Goal: Navigation & Orientation: Understand site structure

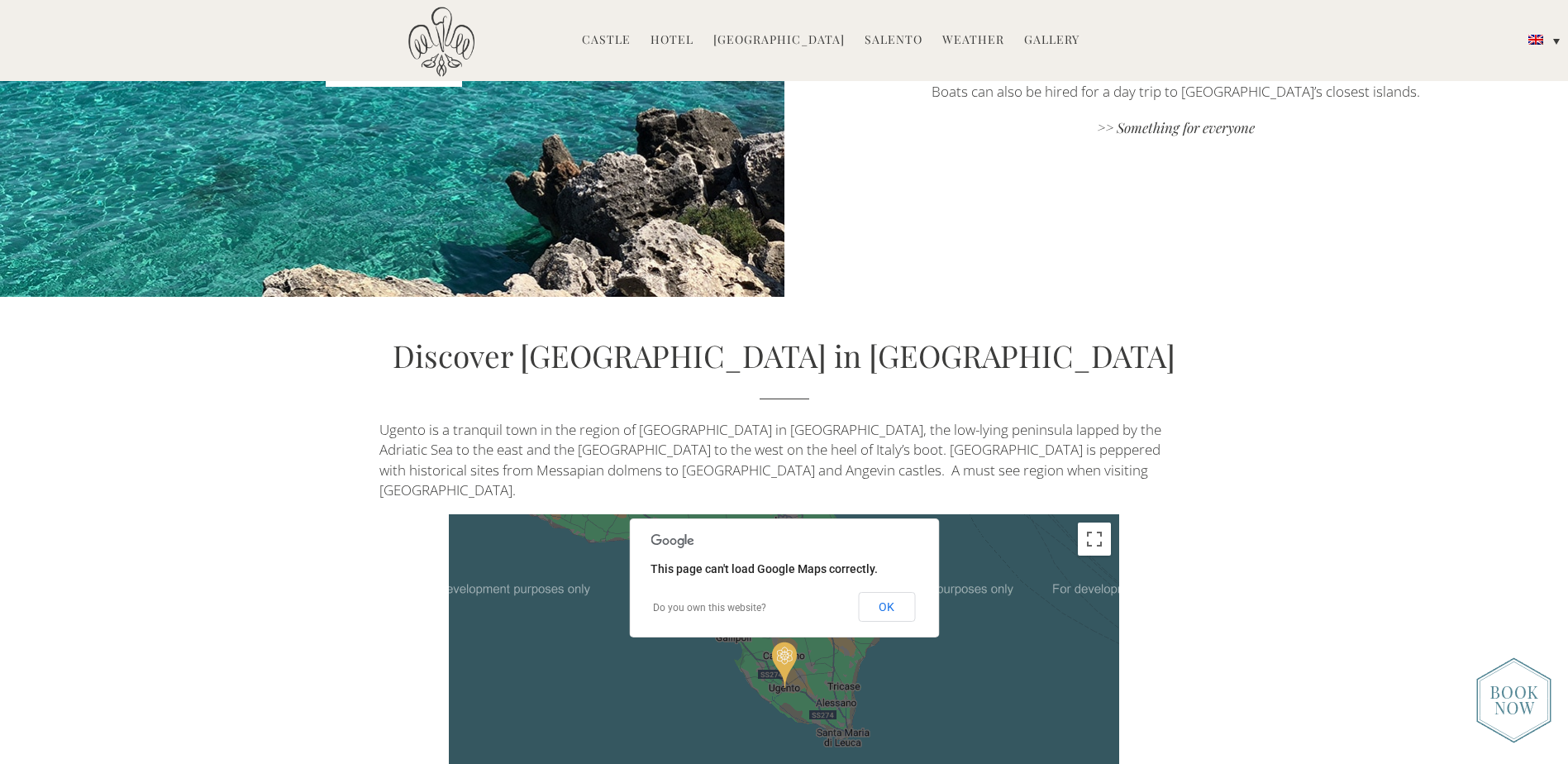
scroll to position [4298, 0]
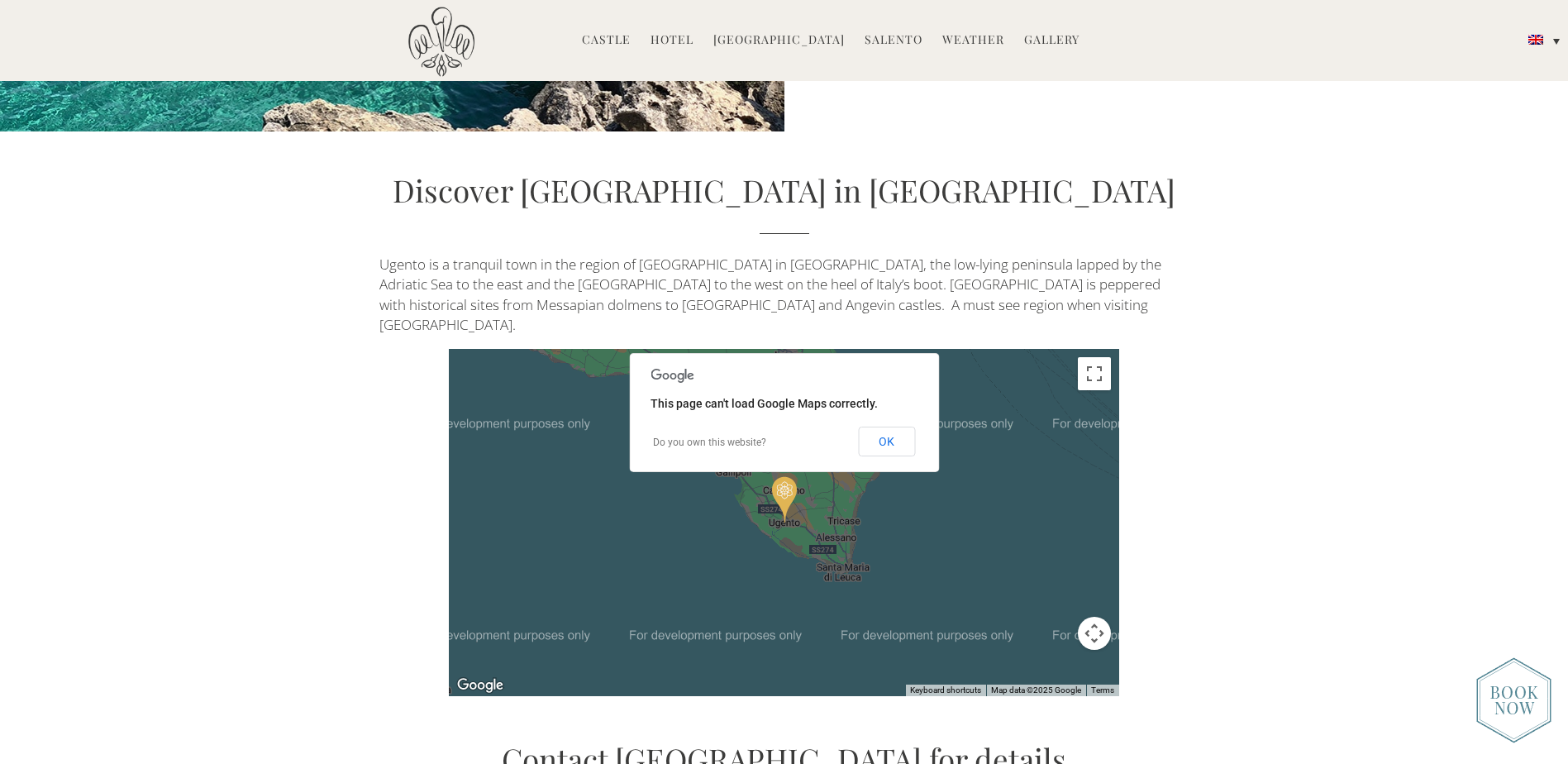
click at [1048, 43] on link "Gallery" at bounding box center [1052, 41] width 55 height 19
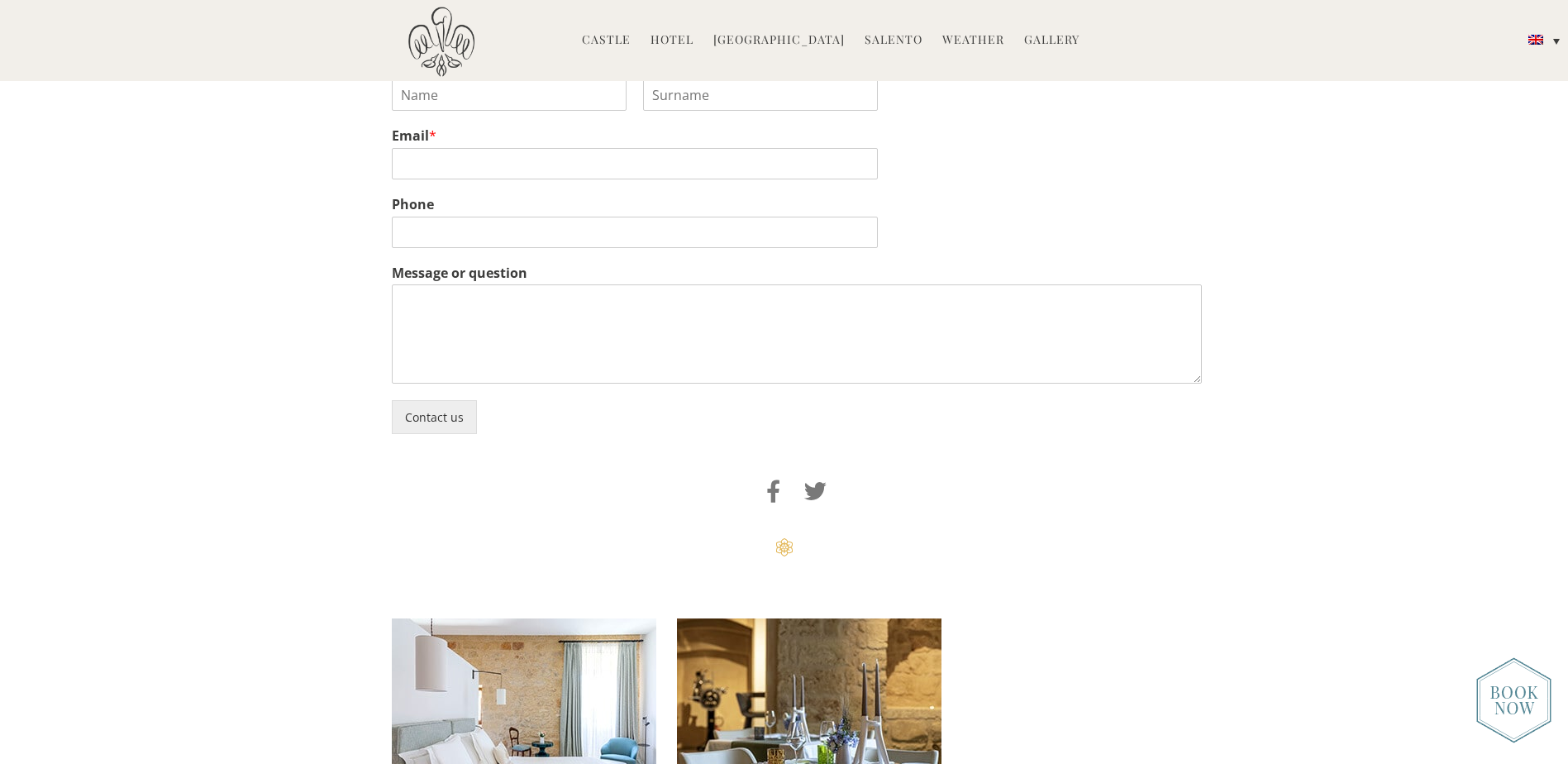
scroll to position [1653, 0]
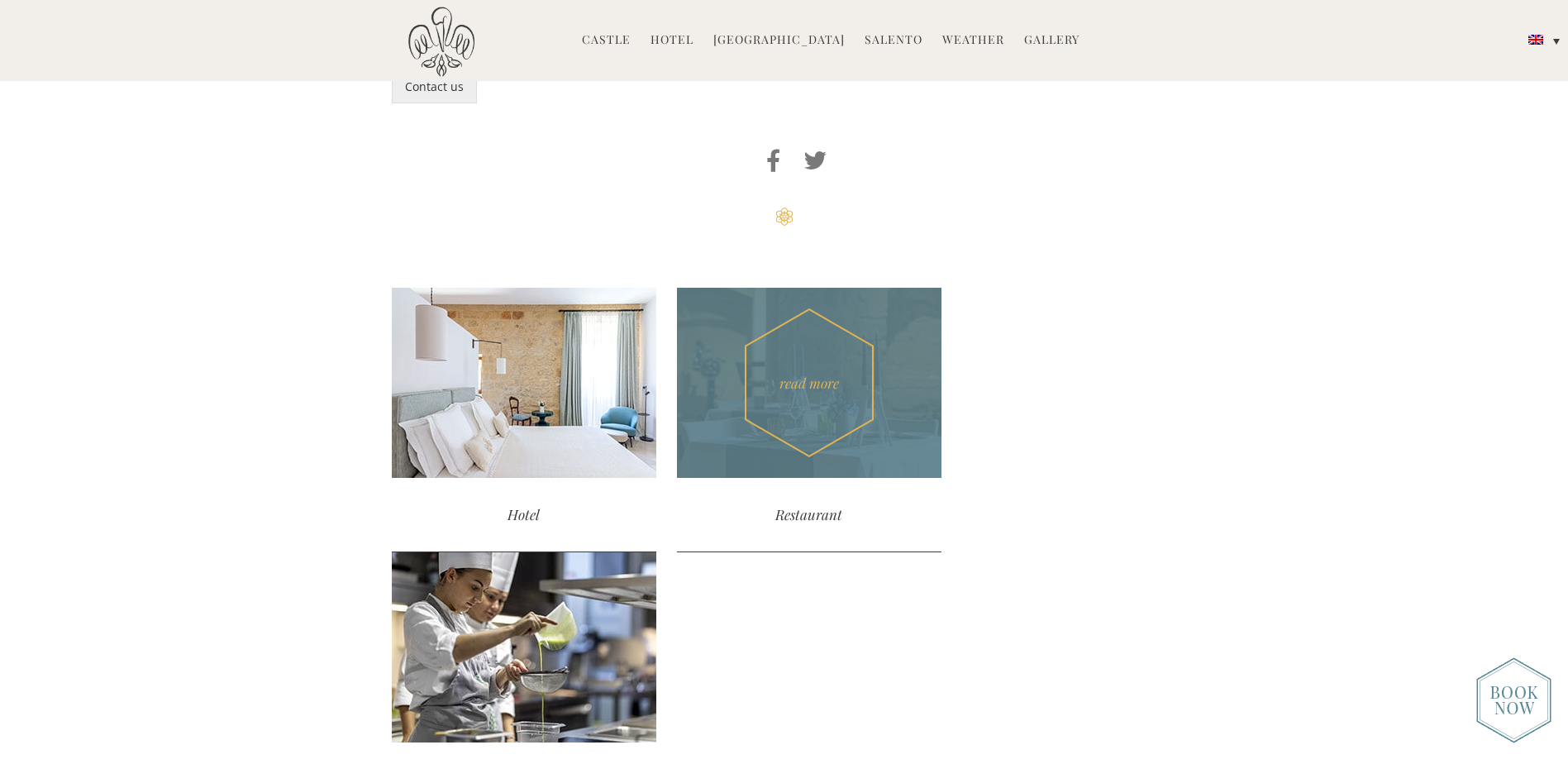
click at [803, 423] on div "read more" at bounding box center [810, 382] width 265 height 190
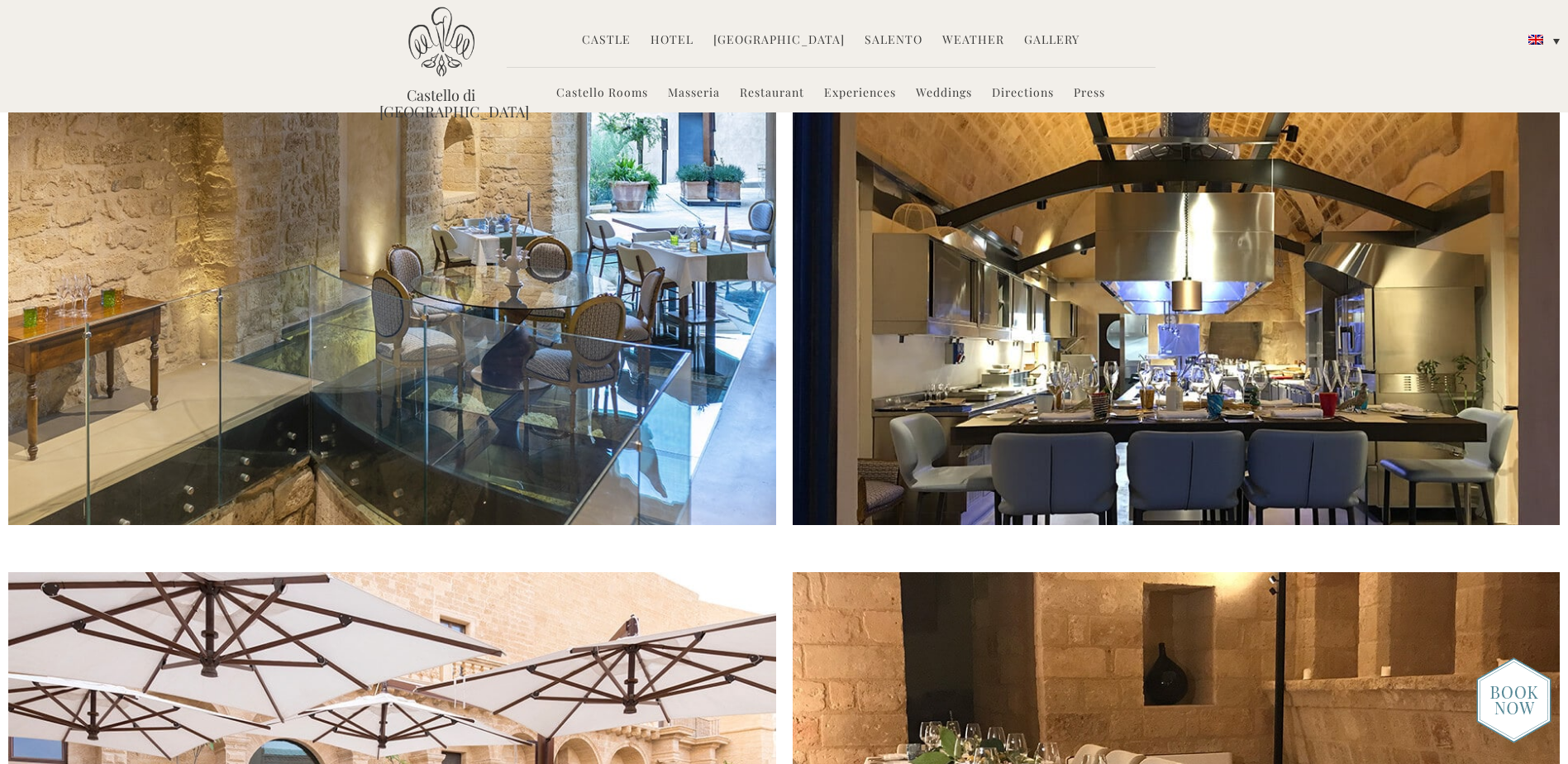
scroll to position [744, 0]
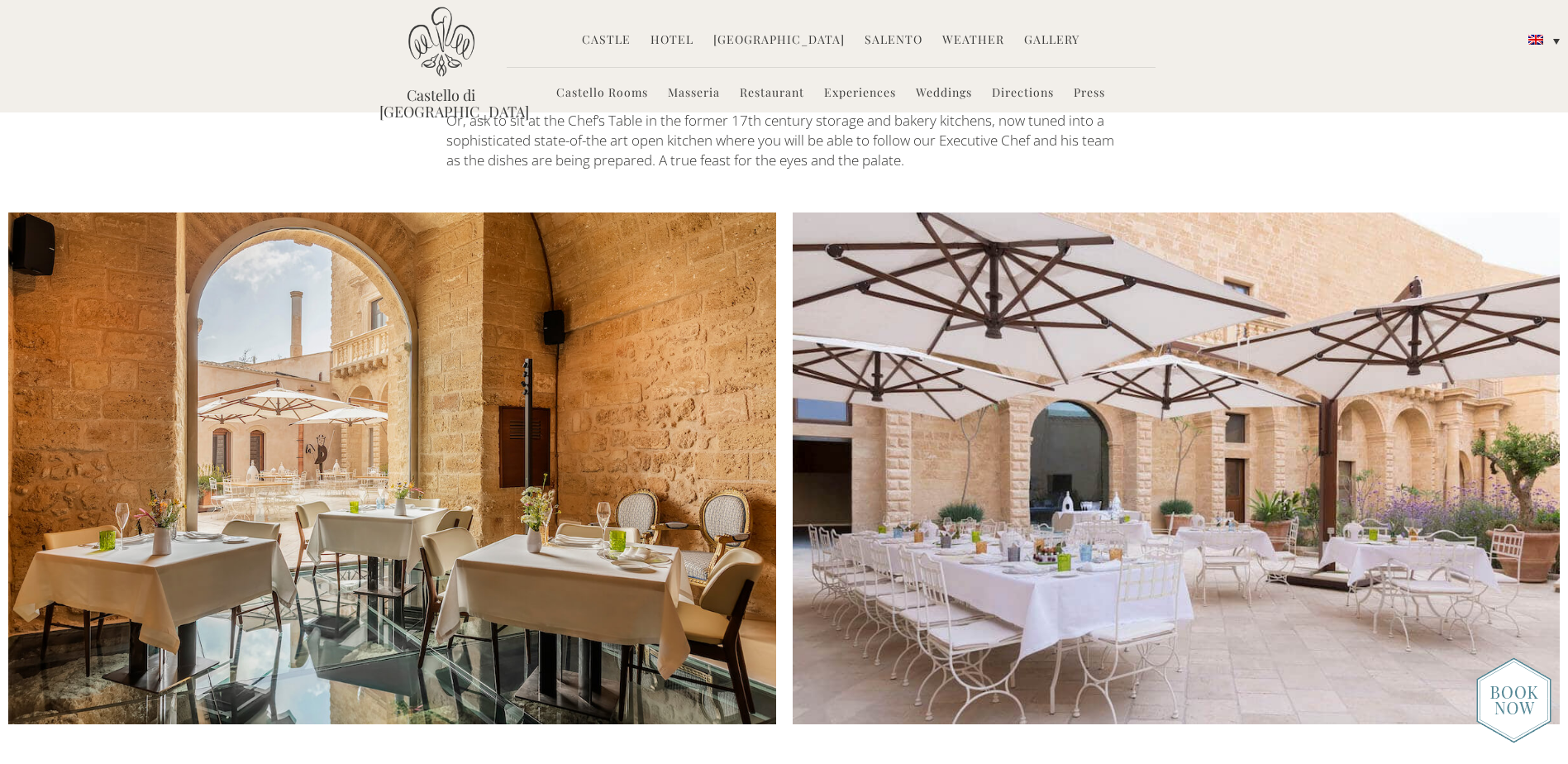
click at [693, 90] on link "Masseria" at bounding box center [694, 94] width 52 height 19
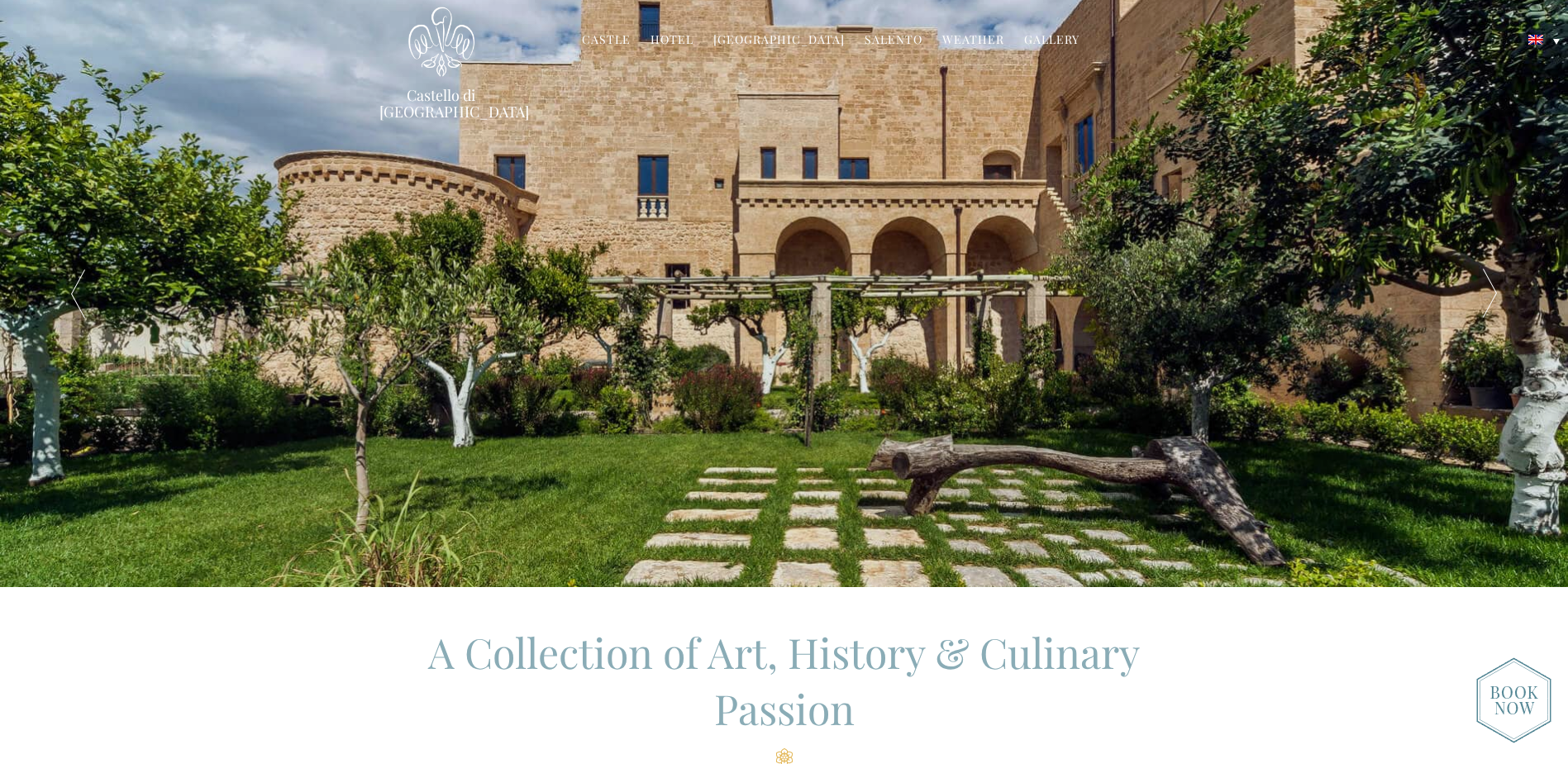
click at [671, 40] on link "Hotel" at bounding box center [671, 41] width 43 height 19
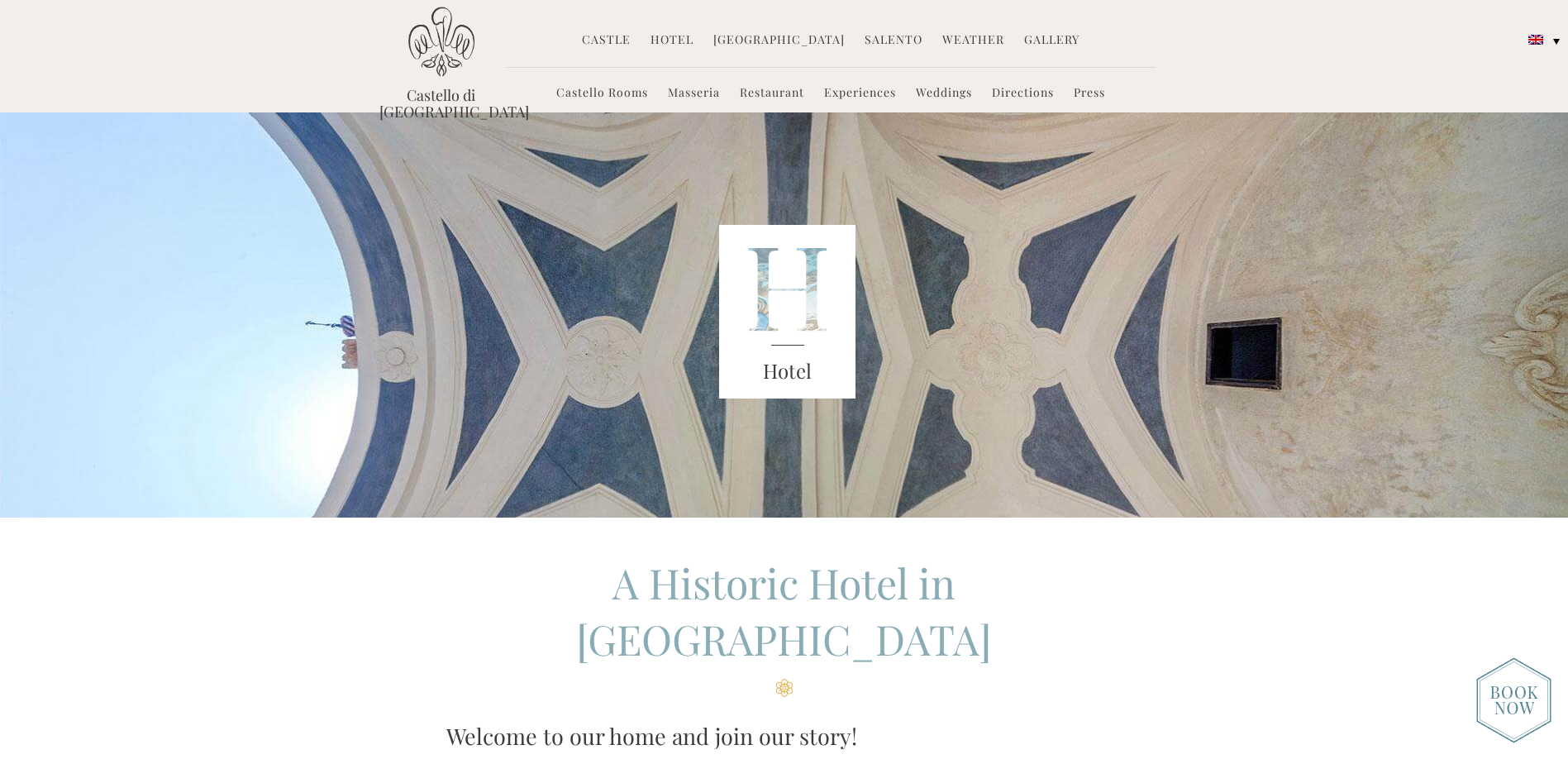
click at [886, 92] on link "Experiences" at bounding box center [861, 94] width 72 height 19
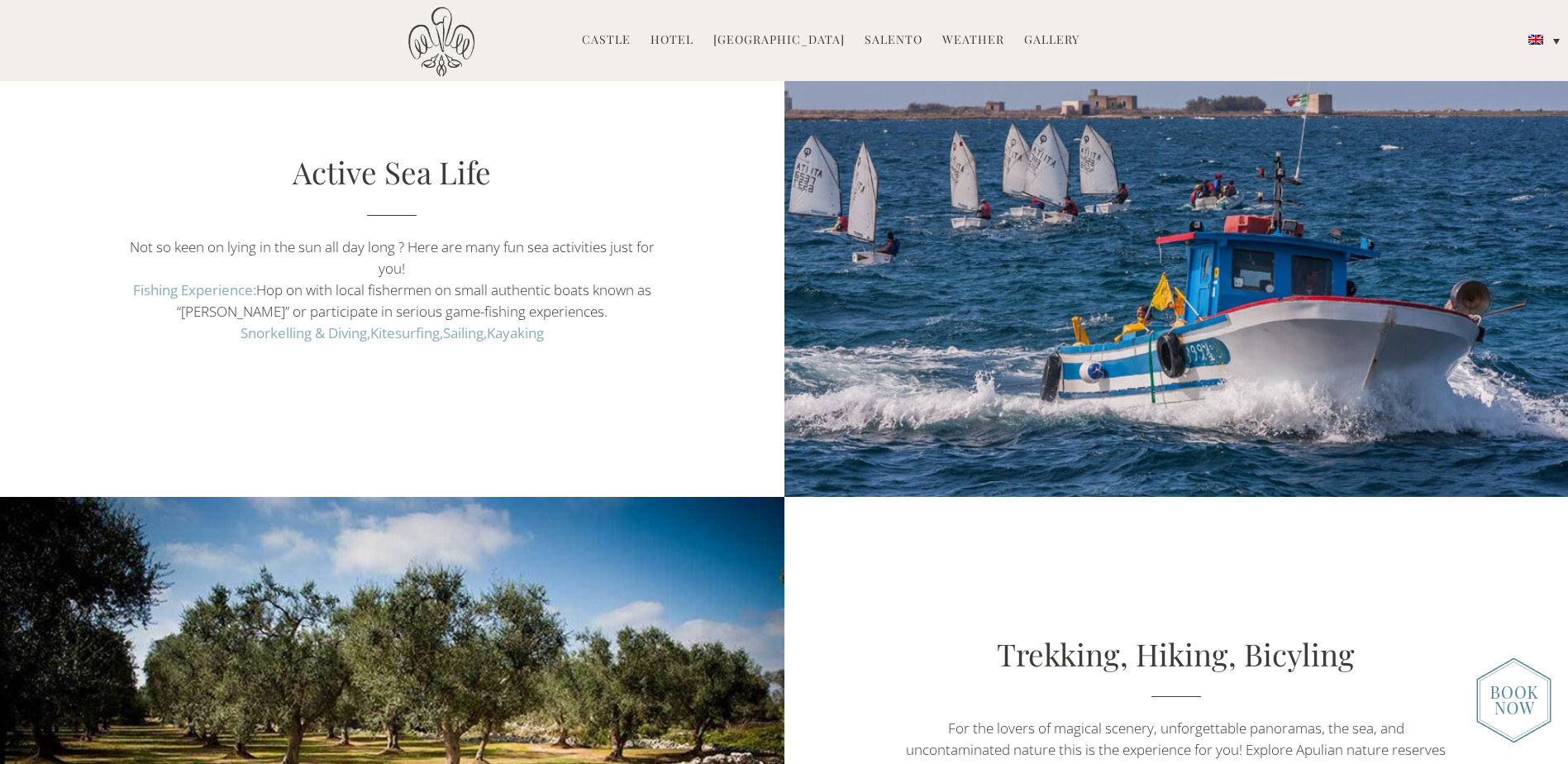
scroll to position [3966, 0]
